Goal: Task Accomplishment & Management: Manage account settings

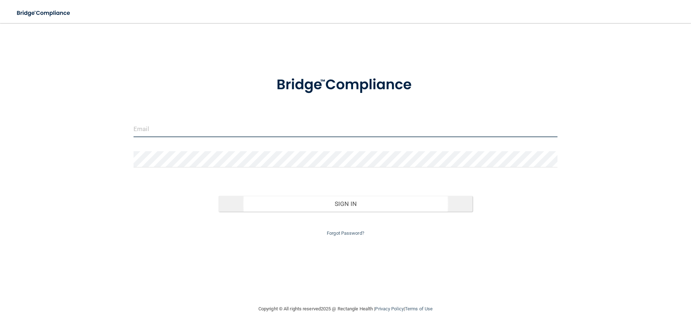
type input "[EMAIL_ADDRESS][DOMAIN_NAME]"
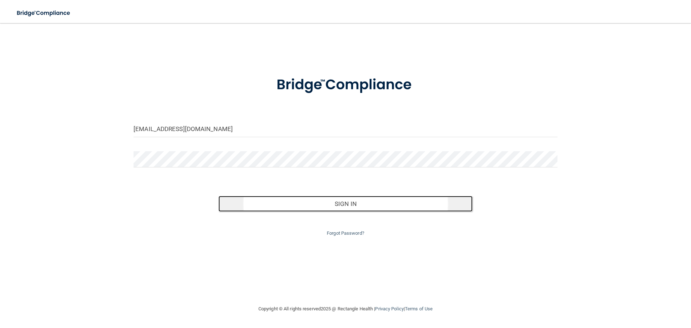
click at [363, 206] on button "Sign In" at bounding box center [345, 204] width 254 height 16
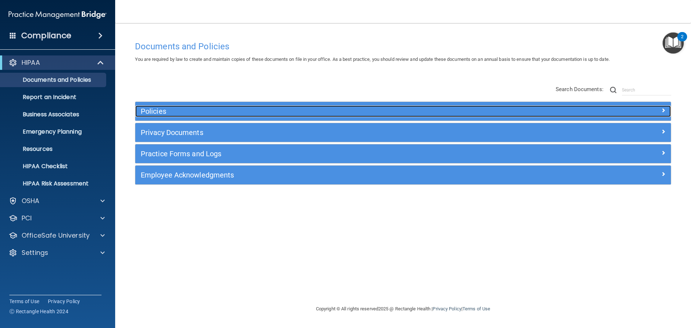
click at [195, 110] on h5 "Policies" at bounding box center [336, 111] width 391 height 8
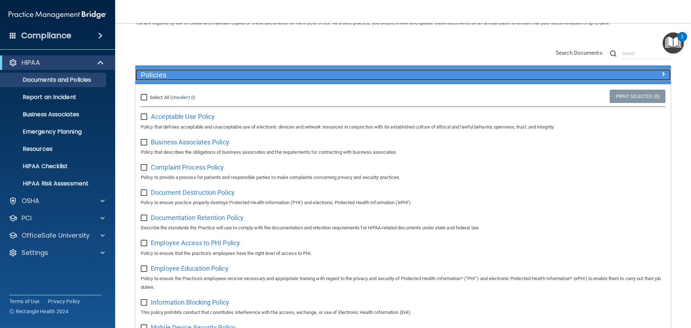
scroll to position [36, 0]
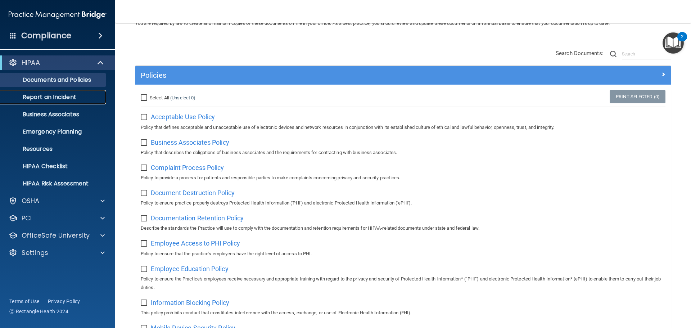
click at [34, 96] on p "Report an Incident" at bounding box center [54, 97] width 98 height 7
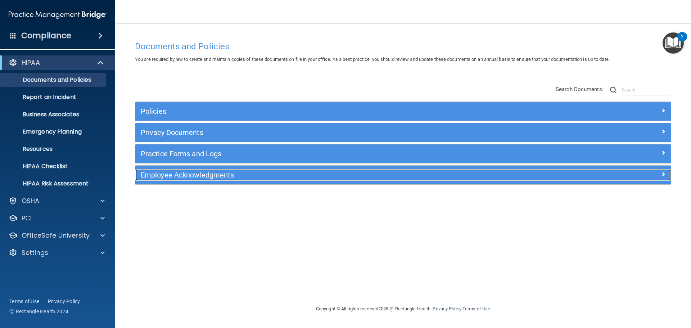
click at [177, 179] on h5 "Employee Acknowledgments" at bounding box center [336, 175] width 391 height 8
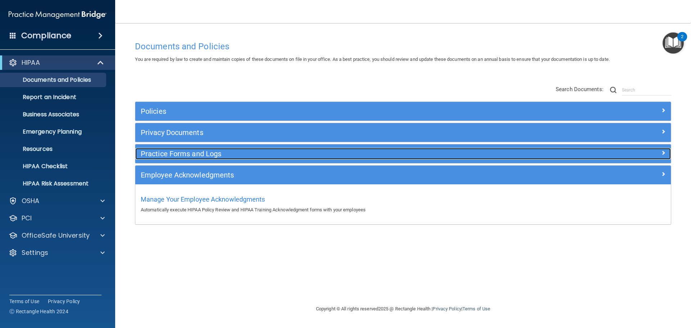
click at [176, 158] on div "Practice Forms and Logs" at bounding box center [336, 154] width 402 height 12
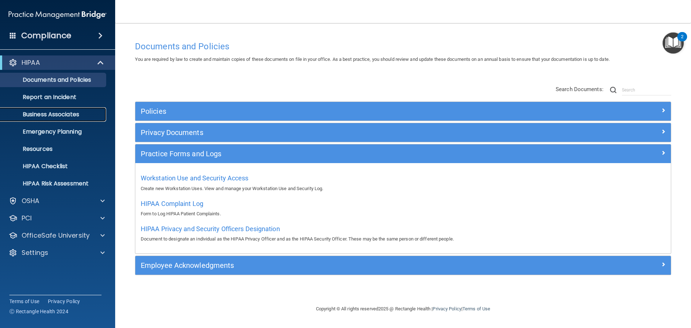
click at [57, 112] on p "Business Associates" at bounding box center [54, 114] width 98 height 7
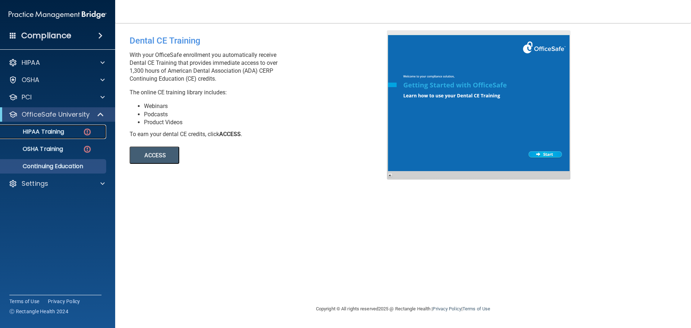
click at [57, 129] on p "HIPAA Training" at bounding box center [34, 131] width 59 height 7
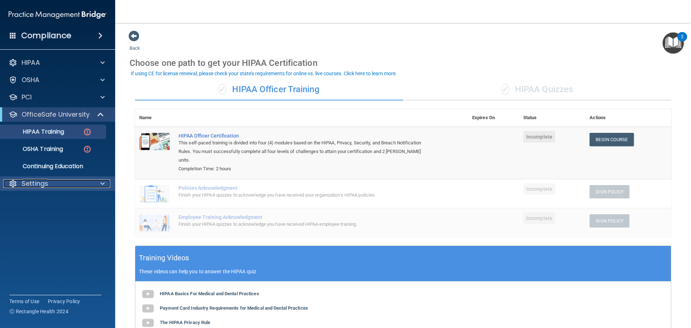
click at [17, 186] on div at bounding box center [13, 183] width 9 height 9
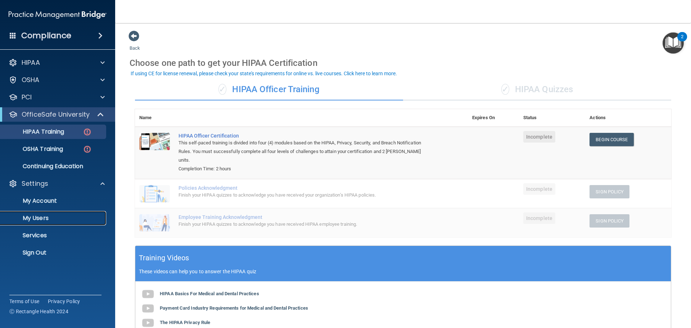
click at [53, 218] on p "My Users" at bounding box center [54, 217] width 98 height 7
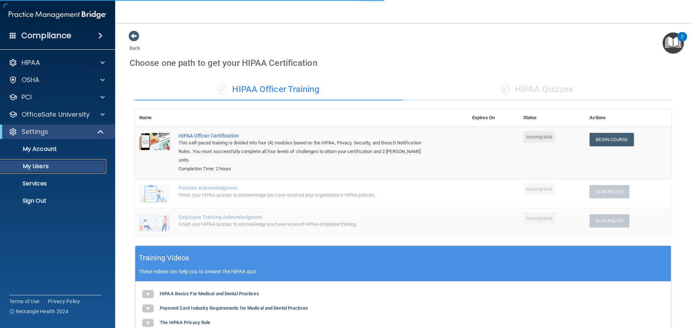
select select "20"
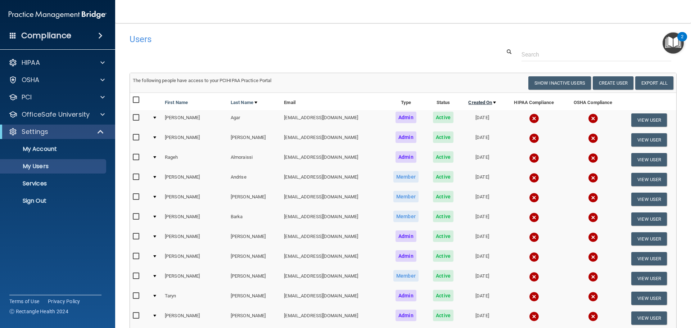
click at [468, 102] on link "Created On" at bounding box center [482, 102] width 28 height 9
select select "20"
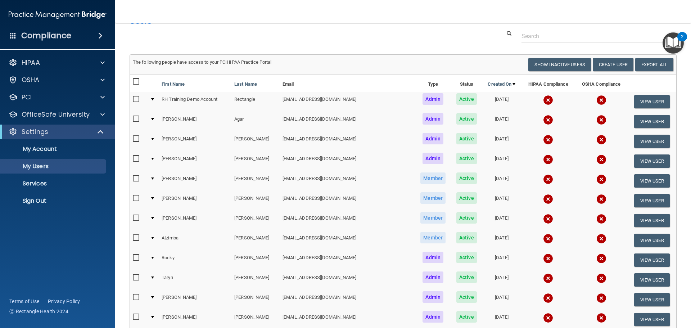
scroll to position [16, 0]
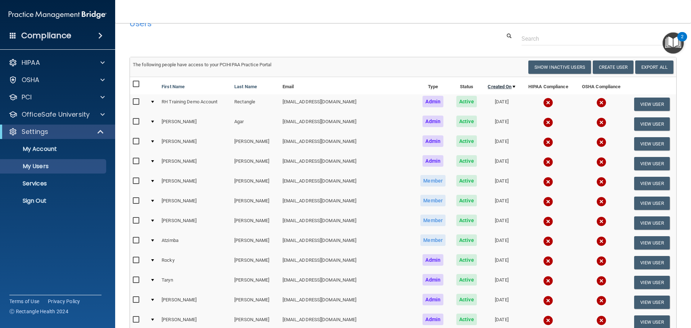
click at [488, 86] on link "Created On" at bounding box center [502, 86] width 28 height 9
select select "20"
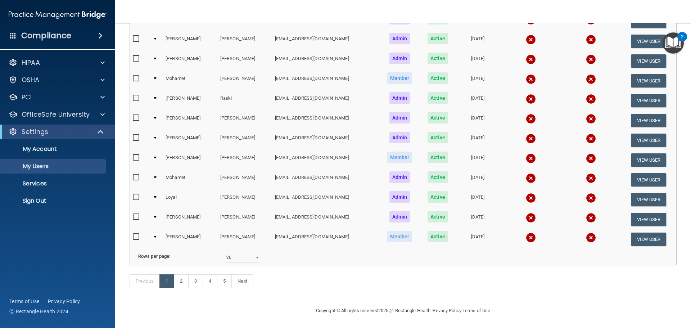
scroll to position [268, 0]
click at [178, 281] on link "2" at bounding box center [181, 281] width 15 height 14
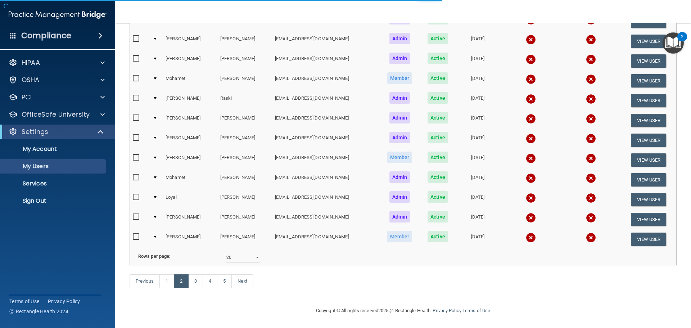
select select "20"
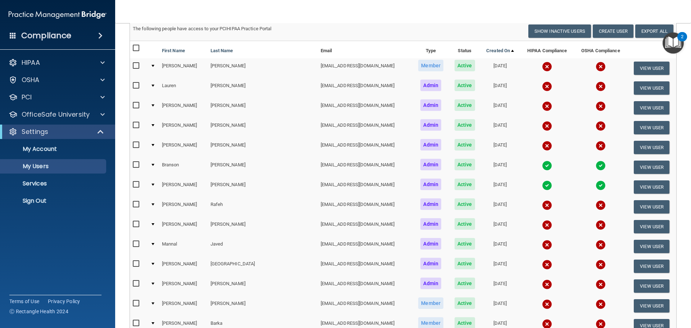
scroll to position [16, 0]
